Goal: Transaction & Acquisition: Download file/media

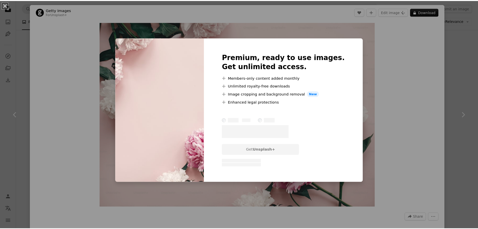
scroll to position [1003, 0]
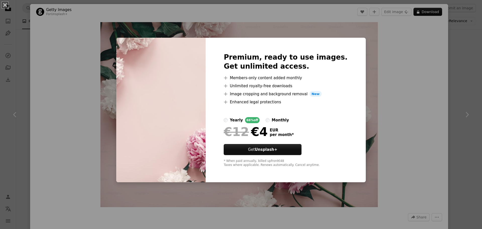
click at [399, 64] on div "An X shape Premium, ready to use images. Get unlimited access. A plus sign Memb…" at bounding box center [241, 114] width 482 height 229
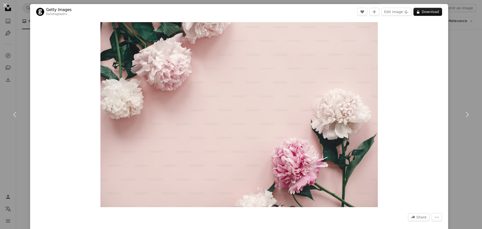
click at [450, 65] on div "An X shape Chevron left Chevron right Getty Images For Unsplash+ A heart A plus…" at bounding box center [241, 114] width 482 height 229
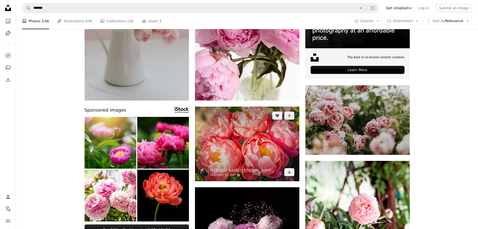
scroll to position [125, 0]
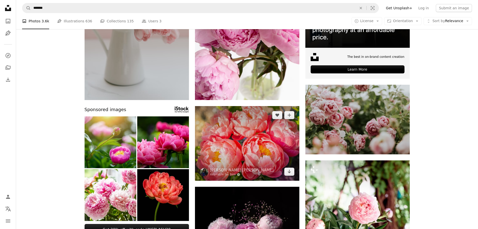
click at [246, 145] on img at bounding box center [247, 143] width 104 height 75
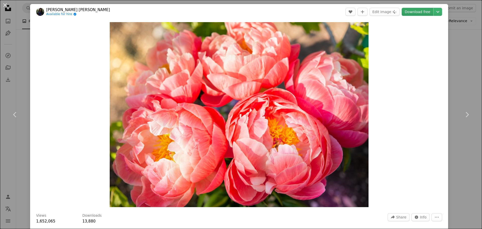
click at [419, 12] on link "Download free" at bounding box center [417, 12] width 32 height 8
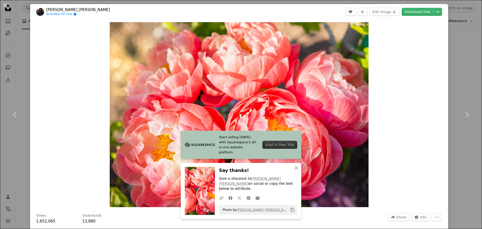
click at [466, 61] on div "An X shape Chevron left Chevron right [PERSON_NAME] [PERSON_NAME] Available for…" at bounding box center [241, 114] width 482 height 229
